Goal: Transaction & Acquisition: Purchase product/service

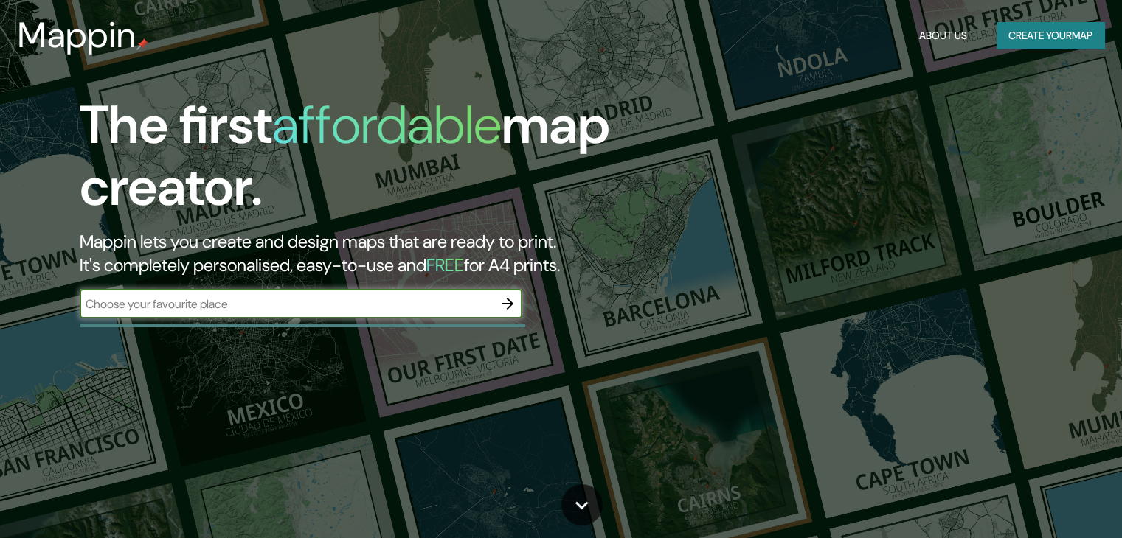
click at [332, 296] on input "text" at bounding box center [286, 304] width 413 height 17
type input "xxsa"
click at [510, 296] on icon "button" at bounding box center [507, 304] width 18 height 18
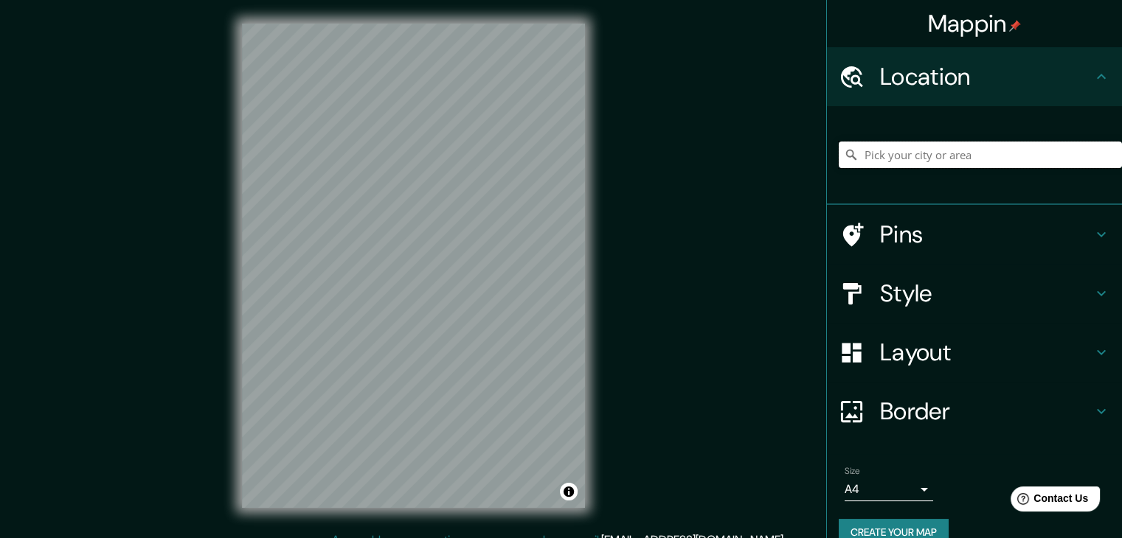
click at [894, 142] on input "Pick your city or area" at bounding box center [979, 155] width 283 height 27
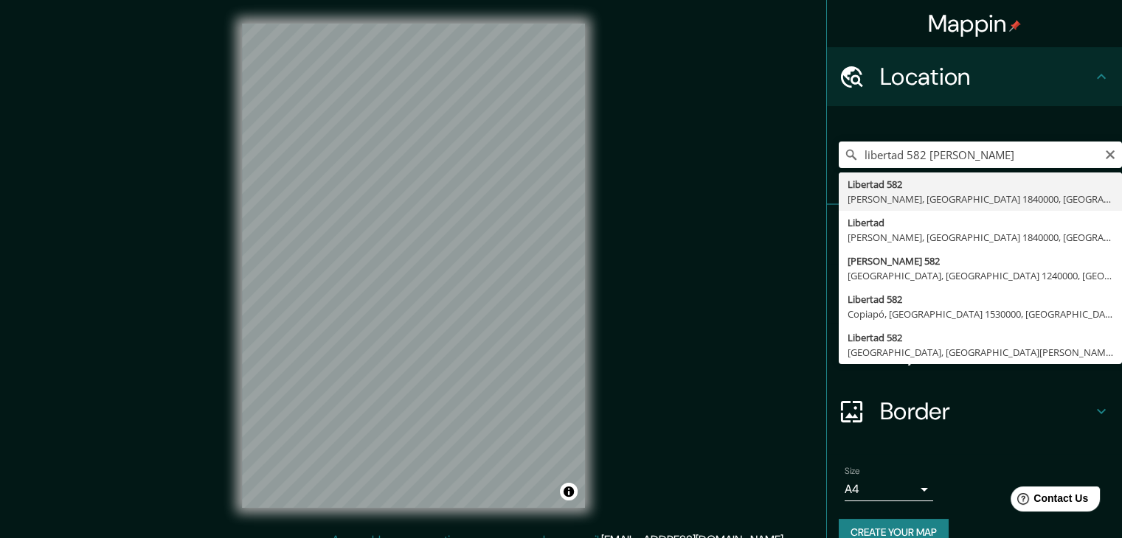
type input "[STREET_ADDRESS]"
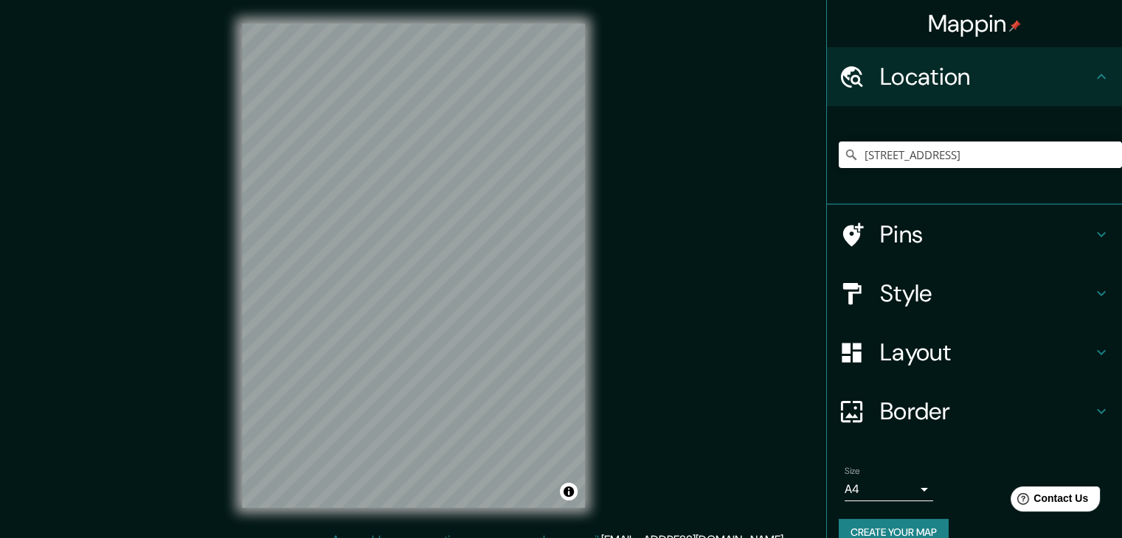
click at [852, 482] on body "Mappin Location [STREET_ADDRESS] Pins Style Layout Border Choose a border. Hint…" at bounding box center [561, 269] width 1122 height 538
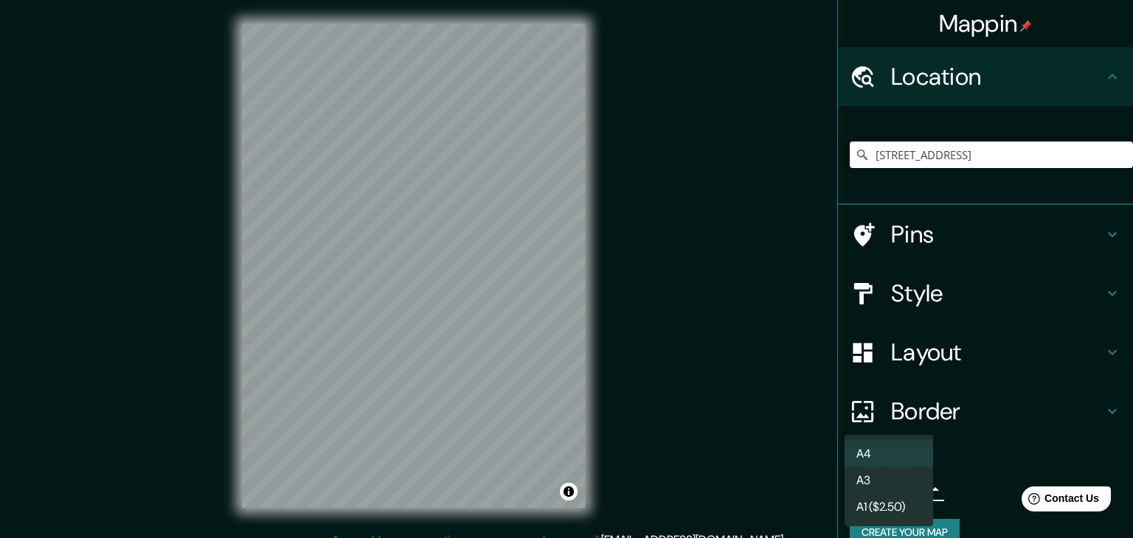
click at [877, 450] on li "A4" at bounding box center [888, 454] width 88 height 27
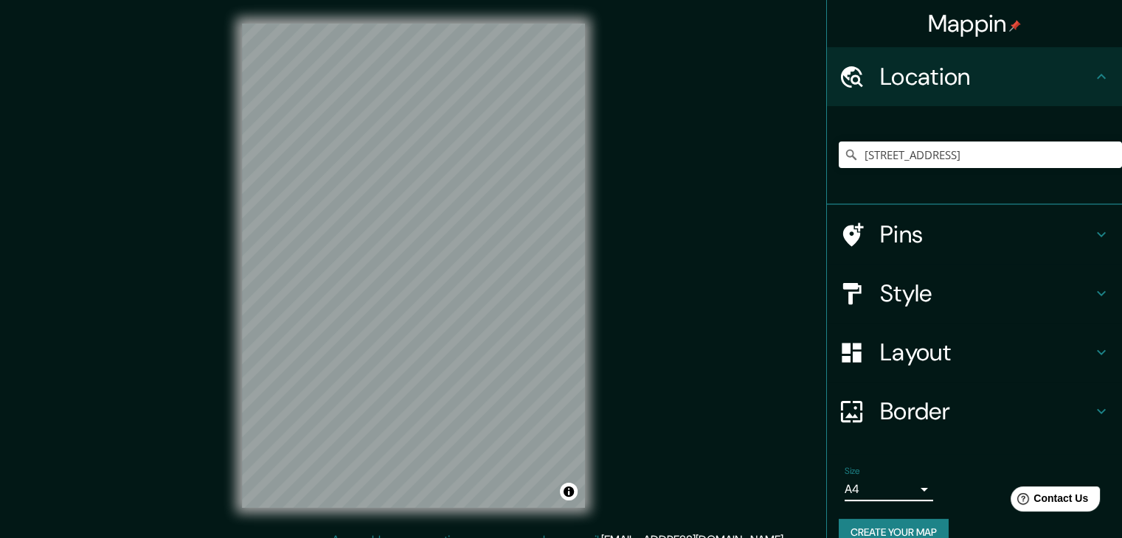
click at [870, 498] on body "Mappin Location [STREET_ADDRESS] Pins Style Layout Border Choose a border. Hint…" at bounding box center [561, 269] width 1122 height 538
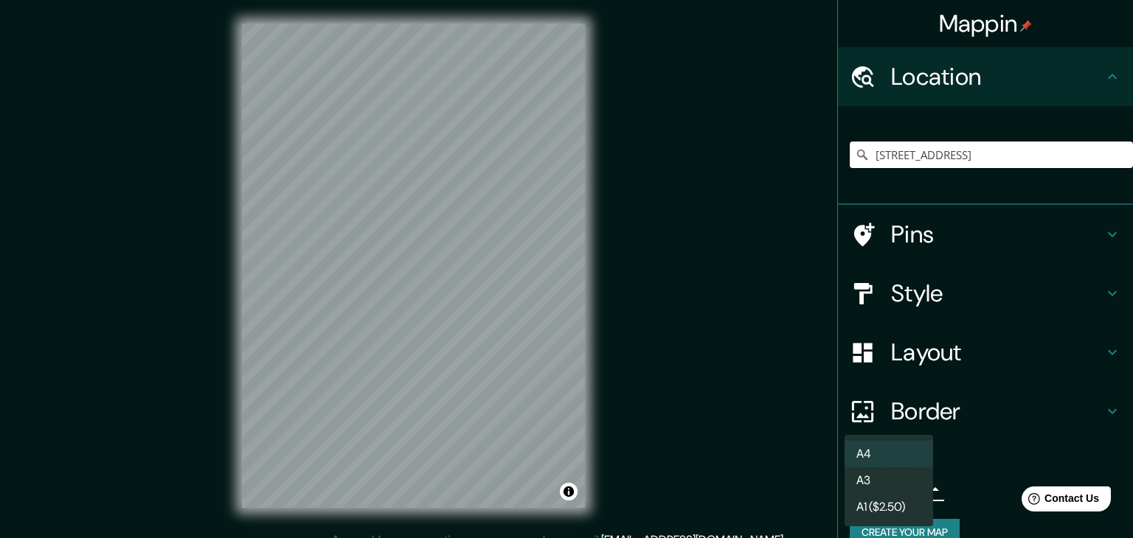
click at [880, 511] on li "A1 ($2.50)" at bounding box center [888, 507] width 88 height 27
type input "a3"
